Goal: Task Accomplishment & Management: Manage account settings

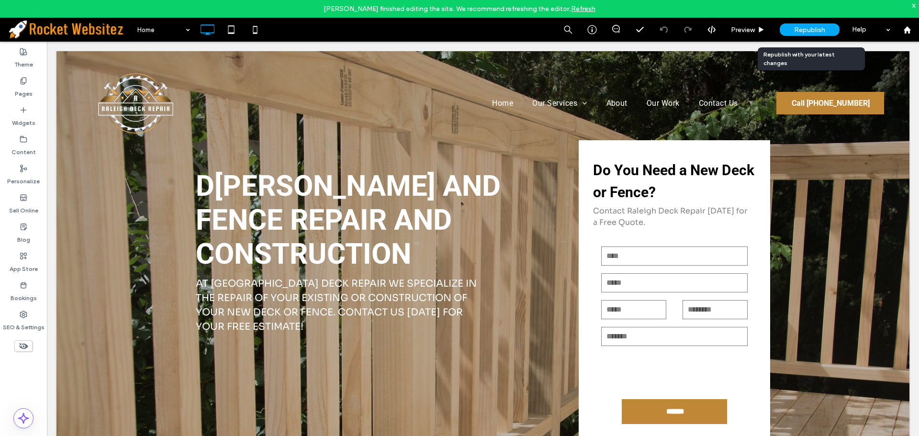
click at [798, 32] on span "Republish" at bounding box center [809, 30] width 31 height 8
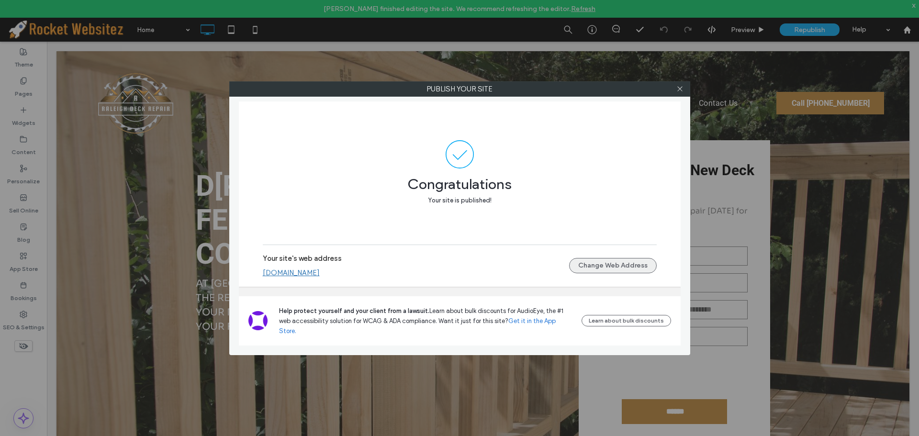
click at [617, 273] on button "Change Web Address" at bounding box center [613, 265] width 88 height 15
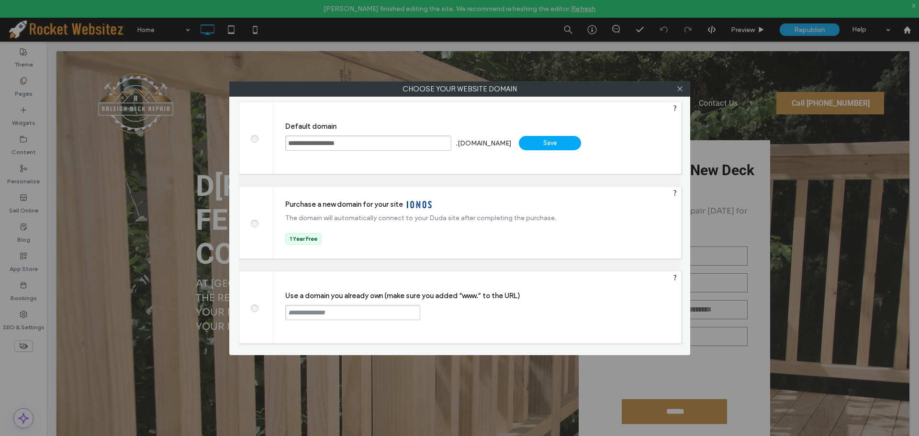
click at [254, 308] on span at bounding box center [254, 307] width 0 height 7
click at [330, 317] on input "text" at bounding box center [352, 312] width 135 height 15
paste input "**********"
click at [287, 313] on input "**********" at bounding box center [352, 312] width 135 height 15
type input "**********"
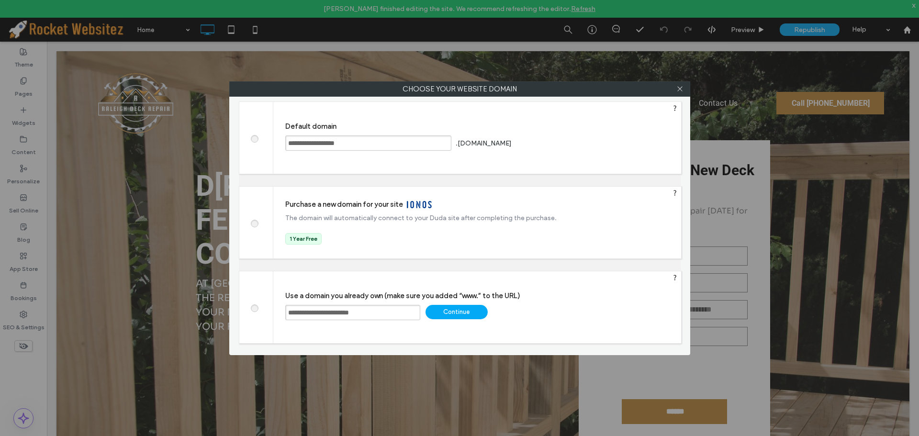
click at [457, 312] on div "Continue" at bounding box center [457, 312] width 62 height 14
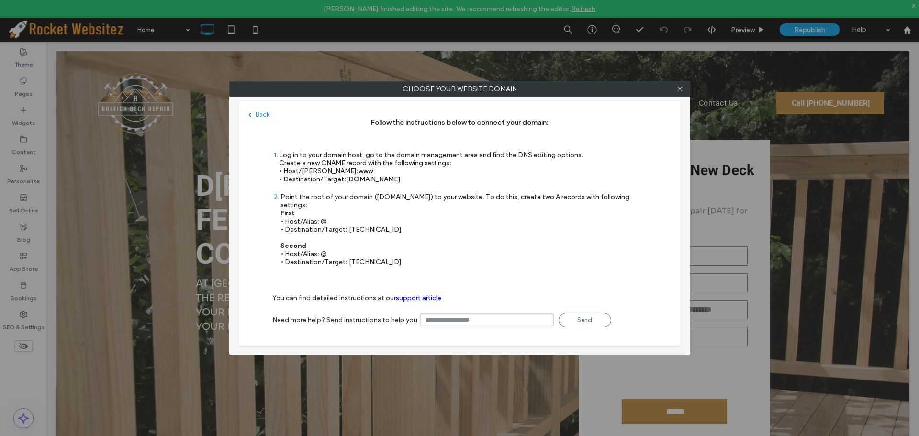
drag, startPoint x: 423, startPoint y: 182, endPoint x: 364, endPoint y: 182, distance: 58.9
click at [364, 182] on div "Log in to your domain host, go to the domain management area and find the DNS e…" at bounding box center [431, 167] width 304 height 33
click at [416, 180] on div "Log in to your domain host, go to the domain management area and find the DNS e…" at bounding box center [431, 167] width 304 height 33
drag, startPoint x: 429, startPoint y: 178, endPoint x: 347, endPoint y: 179, distance: 82.3
click at [347, 179] on div "Log in to your domain host, go to the domain management area and find the DNS e…" at bounding box center [431, 167] width 304 height 33
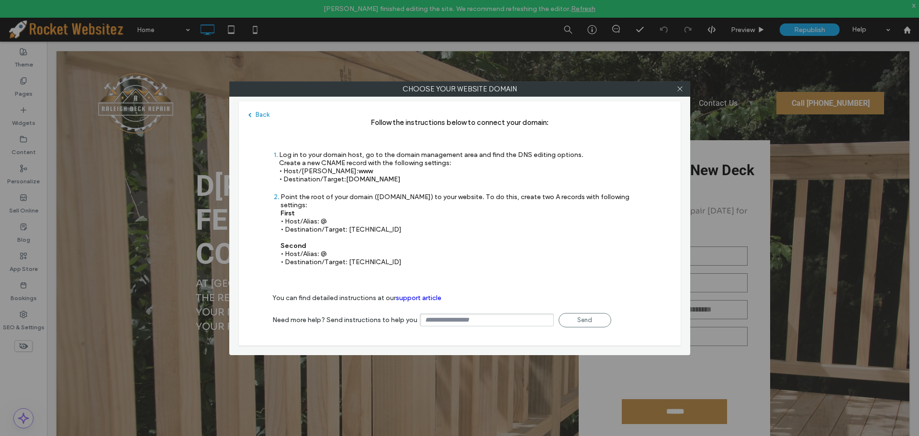
copy span "[DOMAIN_NAME]"
drag, startPoint x: 322, startPoint y: 162, endPoint x: 342, endPoint y: 160, distance: 20.7
click at [342, 160] on div "Log in to your domain host, go to the domain management area and find the DNS e…" at bounding box center [431, 167] width 304 height 33
click at [359, 169] on span "www" at bounding box center [366, 171] width 14 height 8
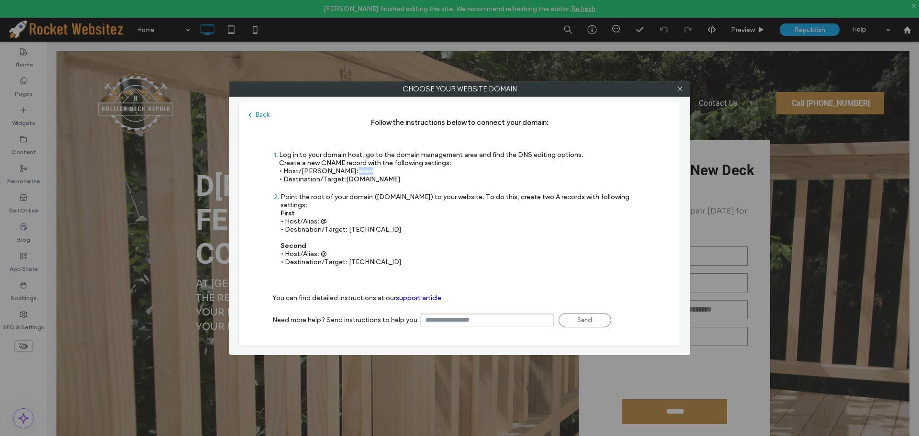
drag, startPoint x: 421, startPoint y: 180, endPoint x: 348, endPoint y: 180, distance: 73.3
click at [348, 180] on div "Log in to your domain host, go to the domain management area and find the DNS e…" at bounding box center [431, 167] width 304 height 33
copy span "[DOMAIN_NAME]"
drag, startPoint x: 326, startPoint y: 212, endPoint x: 318, endPoint y: 212, distance: 8.1
click at [318, 212] on div "Point the root of your domain ([DOMAIN_NAME]) to your website. To do this, crea…" at bounding box center [464, 229] width 367 height 73
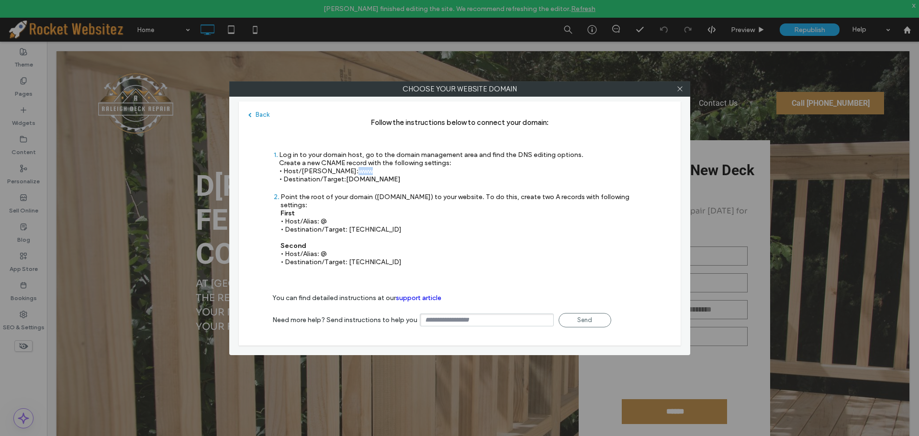
click at [322, 244] on div "Point the root of your domain ([DOMAIN_NAME]) to your website. To do this, crea…" at bounding box center [464, 229] width 367 height 73
click at [417, 174] on div "Log in to your domain host, go to the domain management area and find the DNS e…" at bounding box center [431, 167] width 304 height 33
drag, startPoint x: 419, startPoint y: 180, endPoint x: 346, endPoint y: 182, distance: 73.3
click at [346, 182] on div "Log in to your domain host, go to the domain management area and find the DNS e…" at bounding box center [431, 167] width 304 height 33
copy span "[DOMAIN_NAME]"
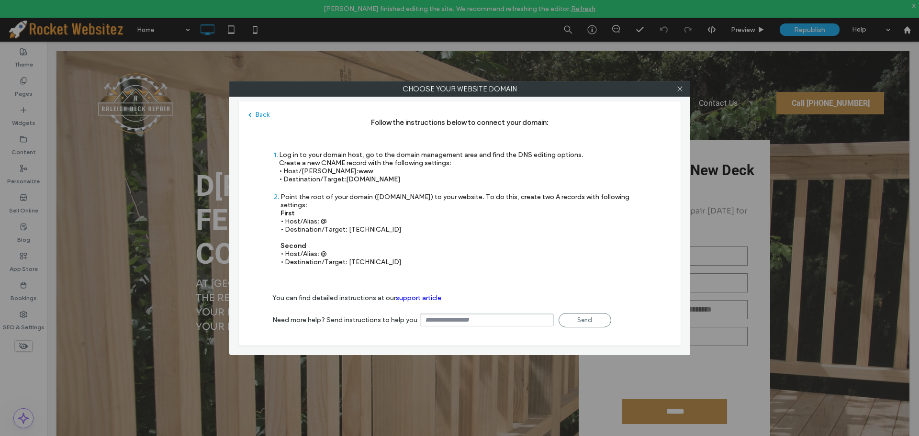
click at [402, 218] on div "Point the root of your domain ([DOMAIN_NAME]) to your website. To do this, crea…" at bounding box center [464, 229] width 367 height 73
drag, startPoint x: 396, startPoint y: 223, endPoint x: 347, endPoint y: 224, distance: 48.8
click at [347, 224] on div "Point the root of your domain ([DOMAIN_NAME]) to your website. To do this, crea…" at bounding box center [464, 229] width 367 height 73
copy div "[TECHNICAL_ID]"
drag, startPoint x: 405, startPoint y: 254, endPoint x: 347, endPoint y: 258, distance: 57.6
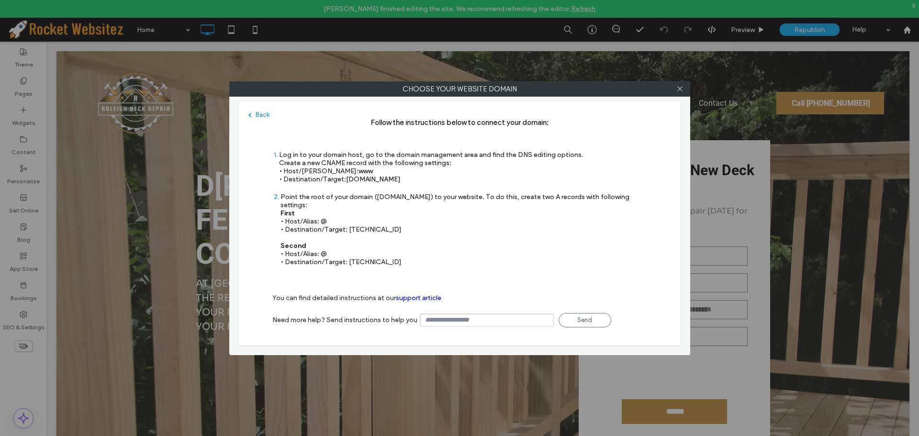
click at [347, 258] on div "2 Point the root of your domain ([DOMAIN_NAME]) to your website. To do this, cr…" at bounding box center [459, 234] width 375 height 83
copy div "[TECHNICAL_ID]"
click at [676, 91] on div at bounding box center [680, 89] width 14 height 14
click at [681, 89] on icon at bounding box center [679, 88] width 7 height 7
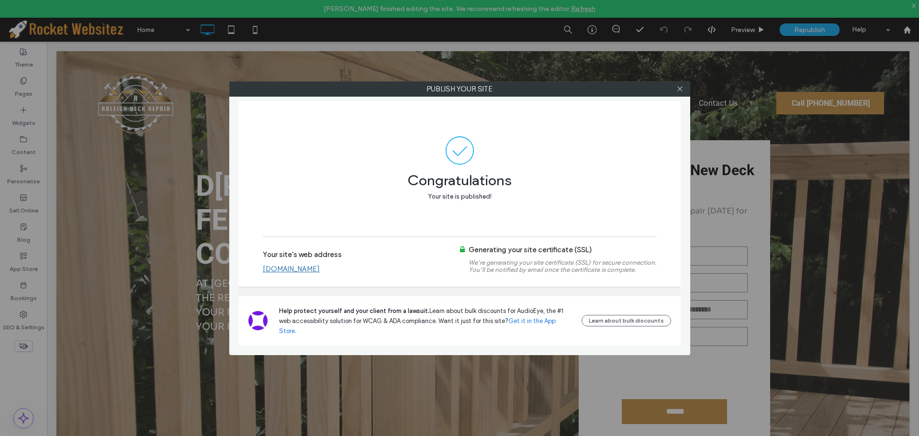
click at [320, 273] on link "[DOMAIN_NAME]" at bounding box center [291, 269] width 57 height 9
